Goal: Navigation & Orientation: Find specific page/section

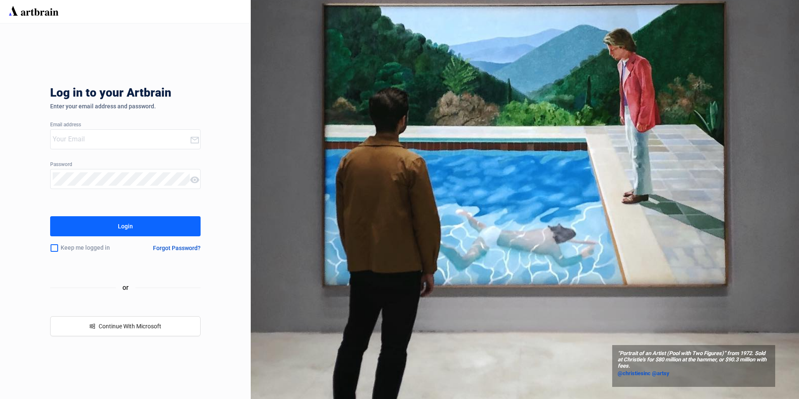
type input "[EMAIL_ADDRESS][PERSON_NAME][DOMAIN_NAME]"
click at [137, 222] on button "Login" at bounding box center [125, 226] width 150 height 20
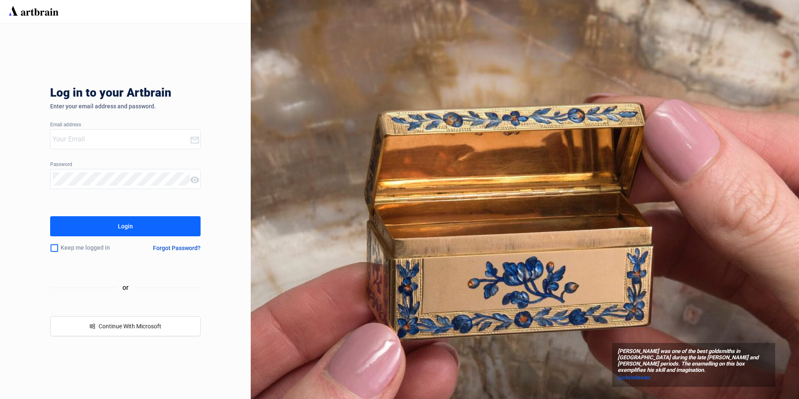
type input "[EMAIL_ADDRESS][PERSON_NAME][DOMAIN_NAME]"
click at [124, 228] on div "Login" at bounding box center [125, 225] width 15 height 13
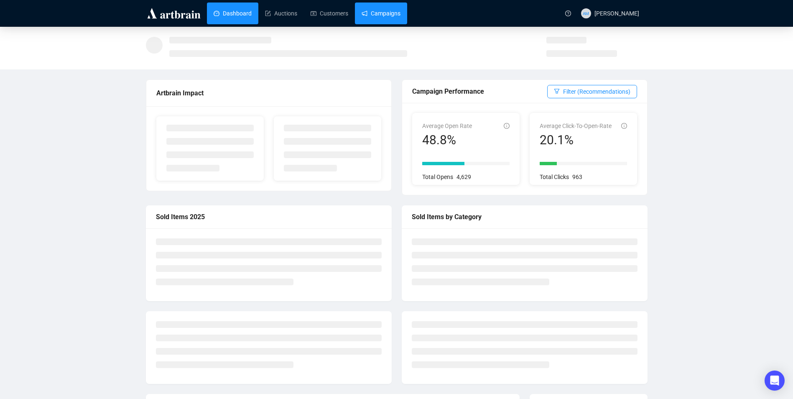
click at [389, 13] on link "Campaigns" at bounding box center [380, 14] width 39 height 22
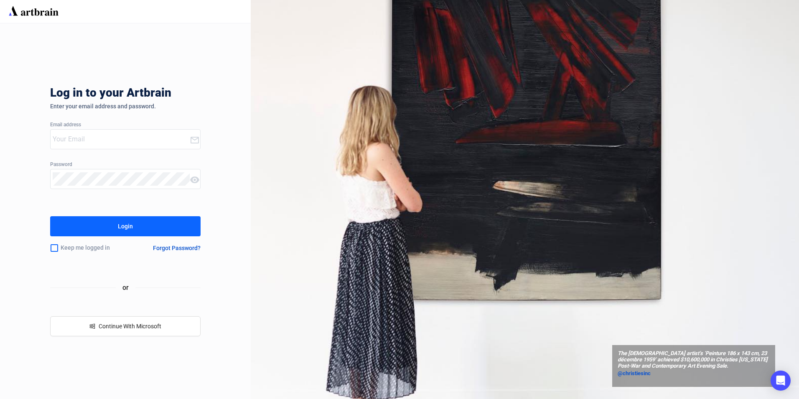
type input "[EMAIL_ADDRESS][PERSON_NAME][DOMAIN_NAME]"
click at [137, 229] on button "Login" at bounding box center [125, 226] width 150 height 20
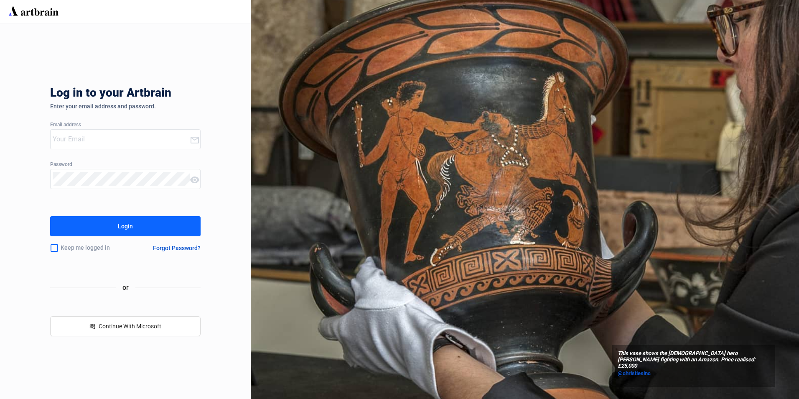
type input "[EMAIL_ADDRESS][PERSON_NAME][DOMAIN_NAME]"
click at [113, 230] on button "Login" at bounding box center [125, 226] width 150 height 20
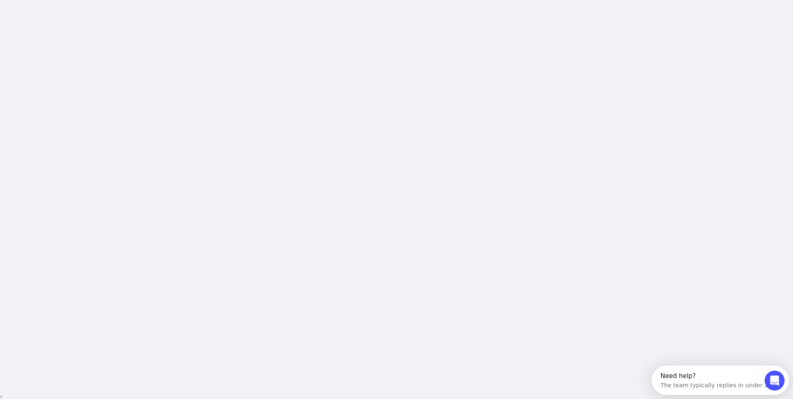
scroll to position [8, 0]
